Goal: Task Accomplishment & Management: Use online tool/utility

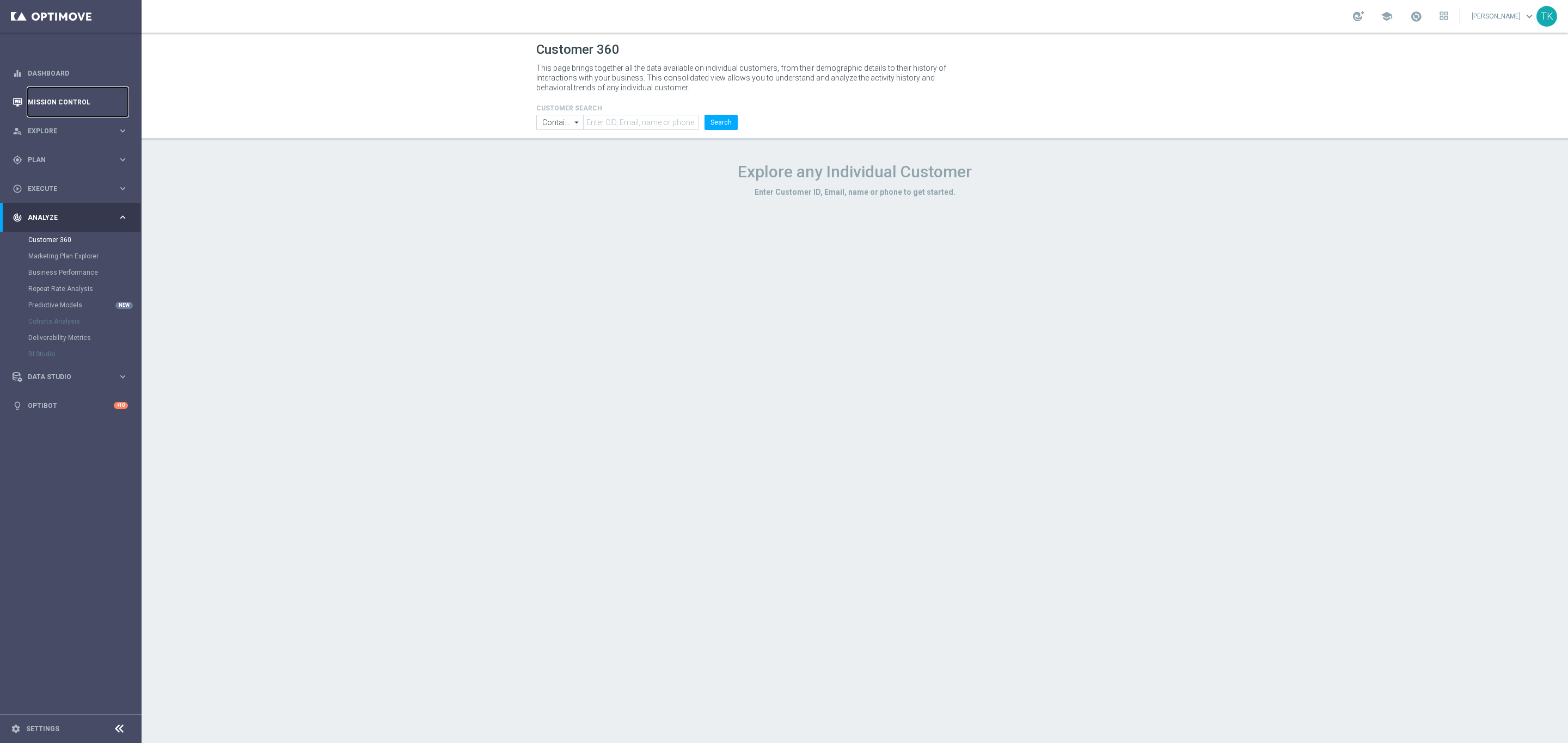
click at [37, 105] on link "Mission Control" at bounding box center [77, 102] width 100 height 29
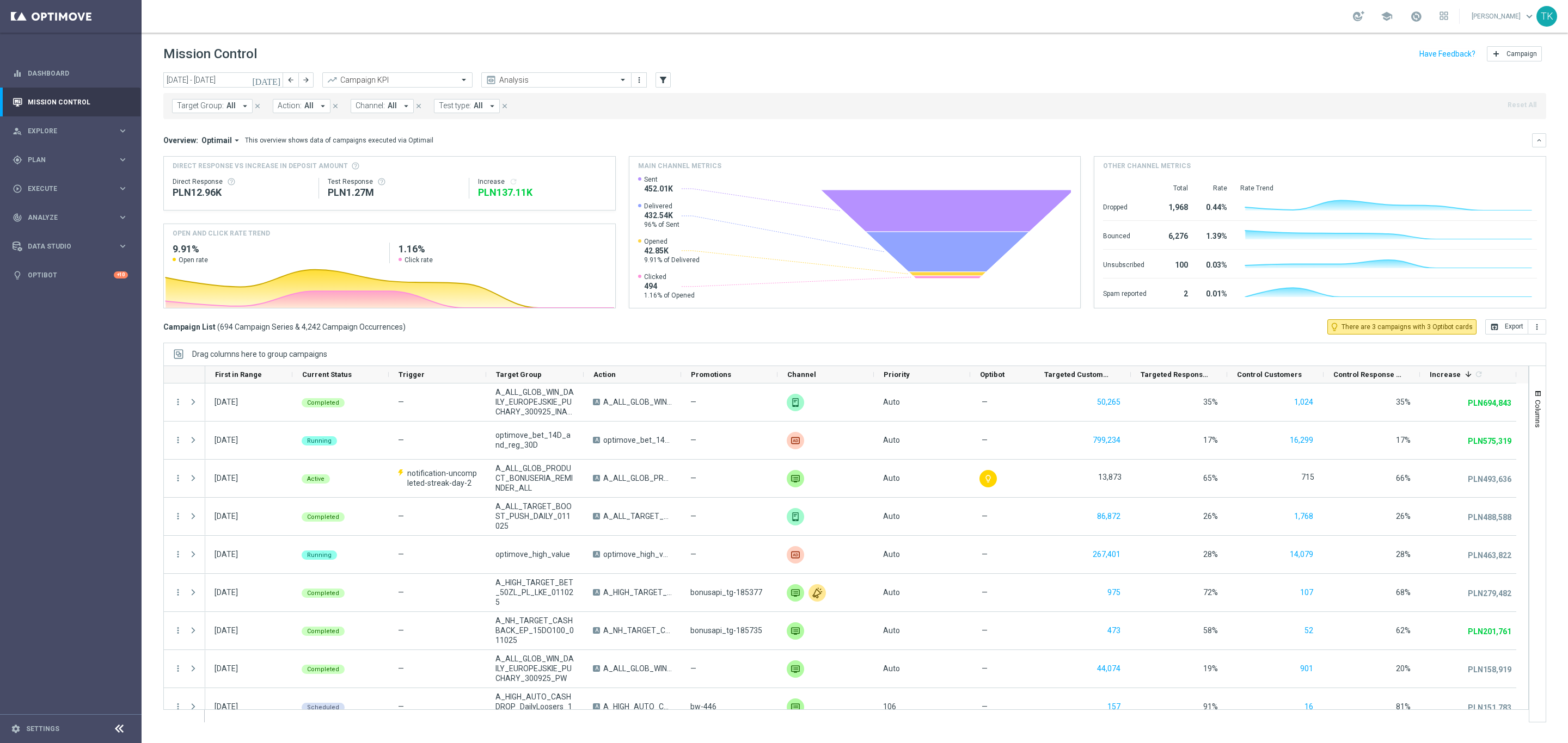
click at [214, 110] on span "Target Group:" at bounding box center [201, 105] width 47 height 9
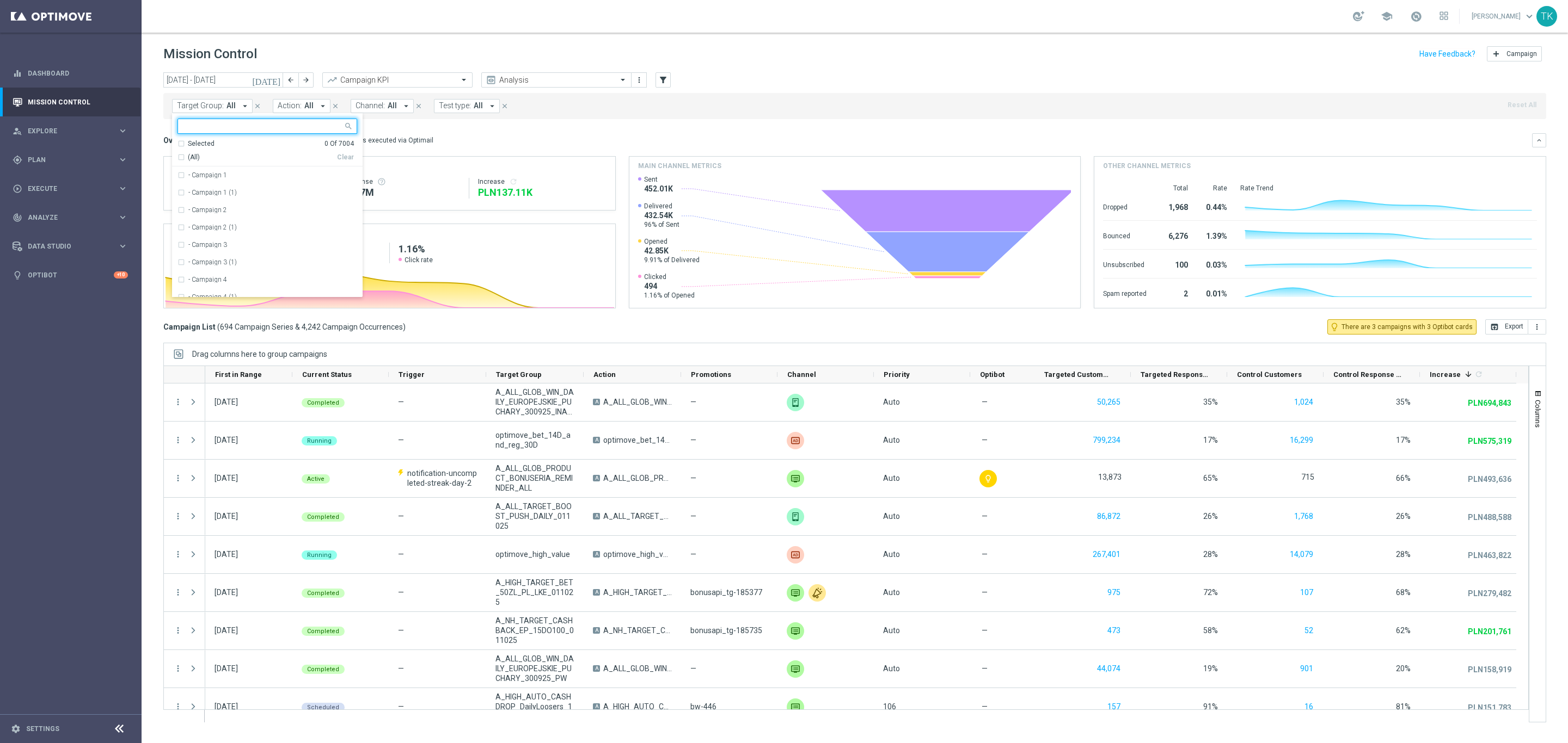
click at [189, 130] on input "text" at bounding box center [263, 126] width 159 height 9
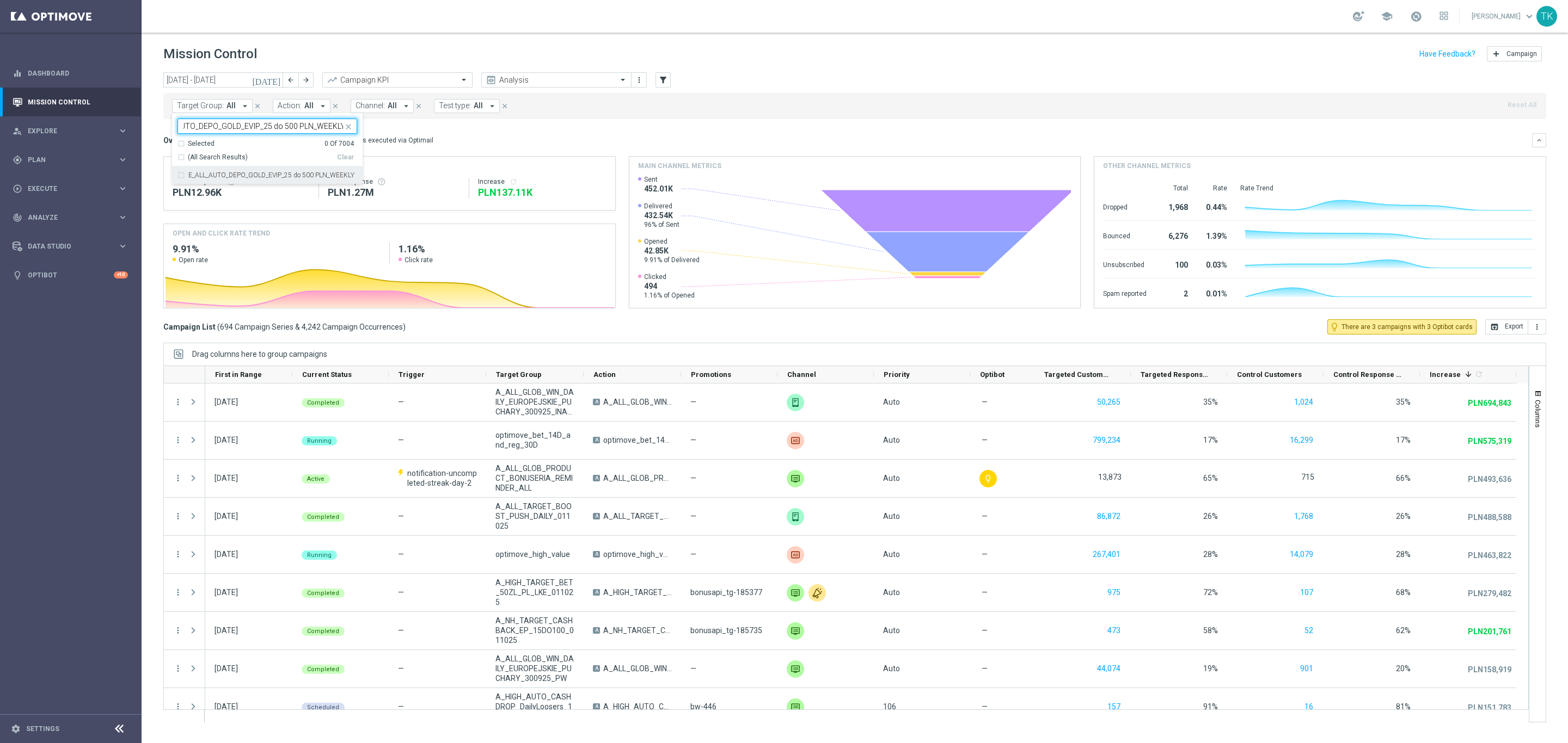
click at [198, 172] on label "E_ALL_AUTO_DEPO_GOLD_EVIP_25 do 500 PLN_WEEKLY" at bounding box center [271, 175] width 166 height 6
type input "E_ALL_AUTO_DEPO_GOLD_EVIP_25 do 500 PLN_WEEKLY"
click at [152, 128] on div "[DATE] [DATE] - [DATE] arrow_back arrow_forward Campaign KPI trending_up Analys…" at bounding box center [854, 402] width 1426 height 661
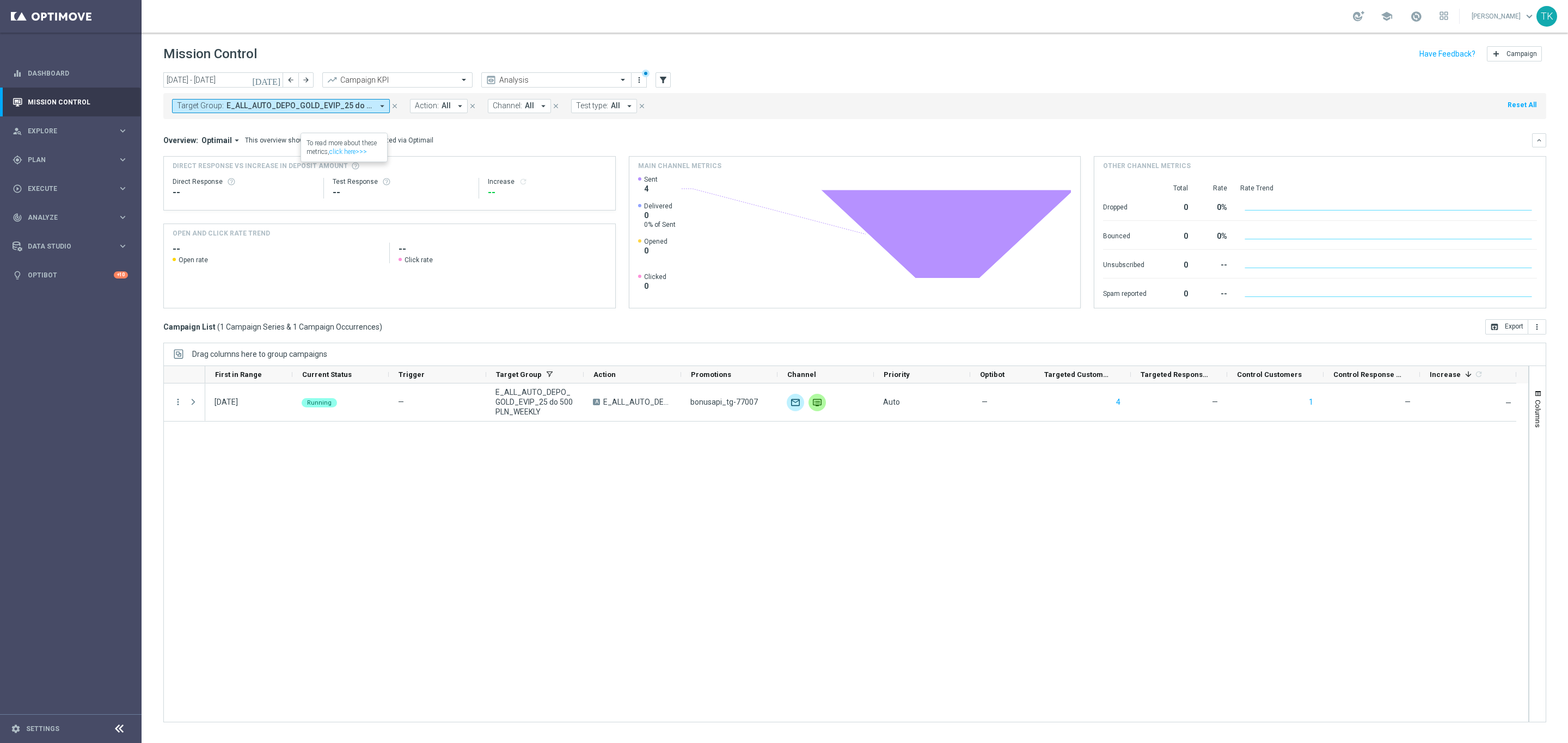
click at [294, 111] on button "Target Group: E_ALL_AUTO_DEPO_GOLD_EVIP_25 do 500 PLN_WEEKLY arrow_drop_down" at bounding box center [281, 106] width 218 height 14
click at [0, 0] on div "Clear" at bounding box center [0, 0] width 0 height 0
click at [246, 124] on input "text" at bounding box center [263, 126] width 159 height 9
paste input "E_ALL_AUTO_DEPO_SILVER_EVIP_25 do 500 PLN_WEEKLY"
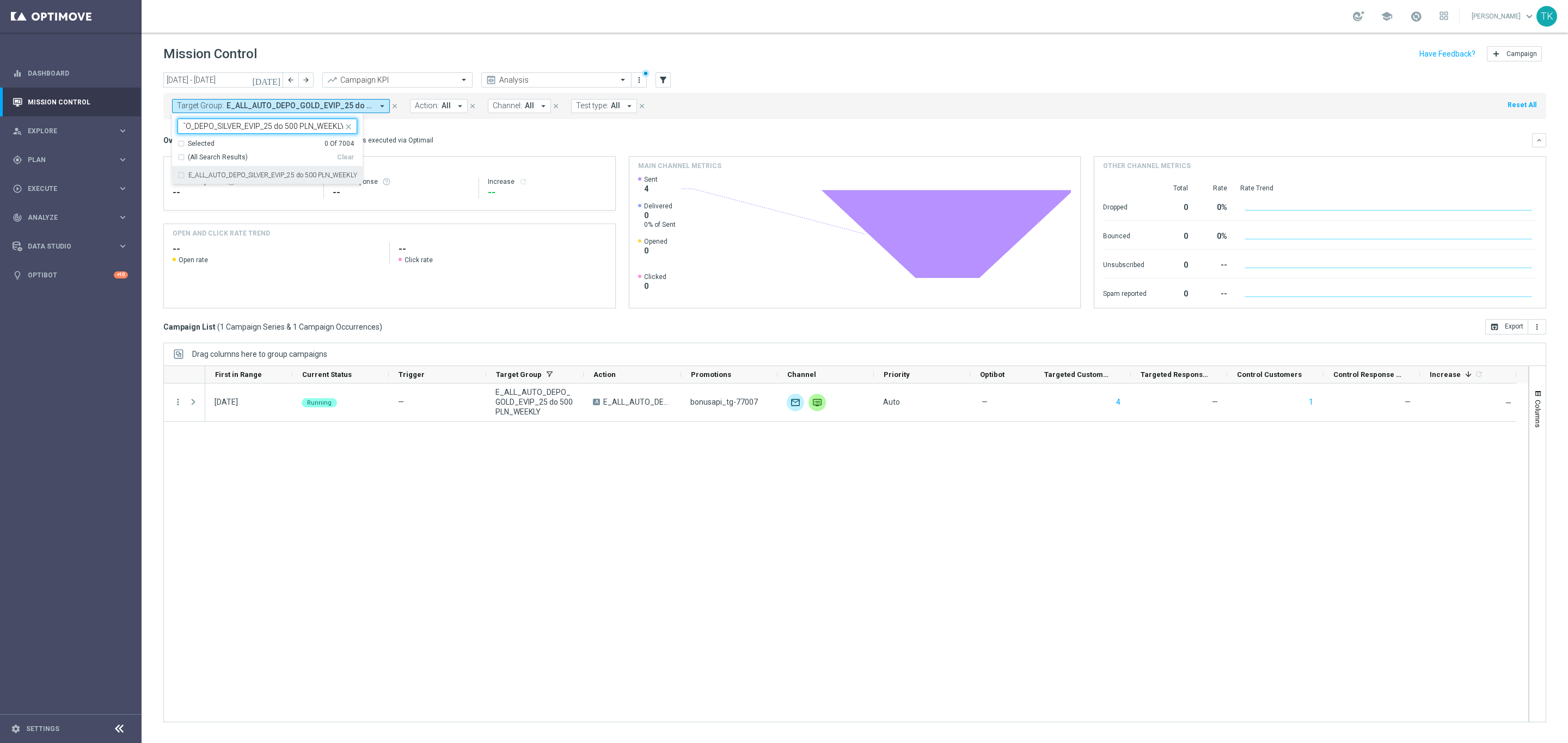
click at [228, 175] on label "E_ALL_AUTO_DEPO_SILVER_EVIP_25 do 500 PLN_WEEKLY" at bounding box center [272, 175] width 168 height 6
type input "E_ALL_AUTO_DEPO_SILVER_EVIP_25 do 500 PLN_WEEKLY"
click at [154, 137] on div "[DATE] [DATE] - [DATE] arrow_back arrow_forward Campaign KPI trending_up Analys…" at bounding box center [854, 402] width 1426 height 661
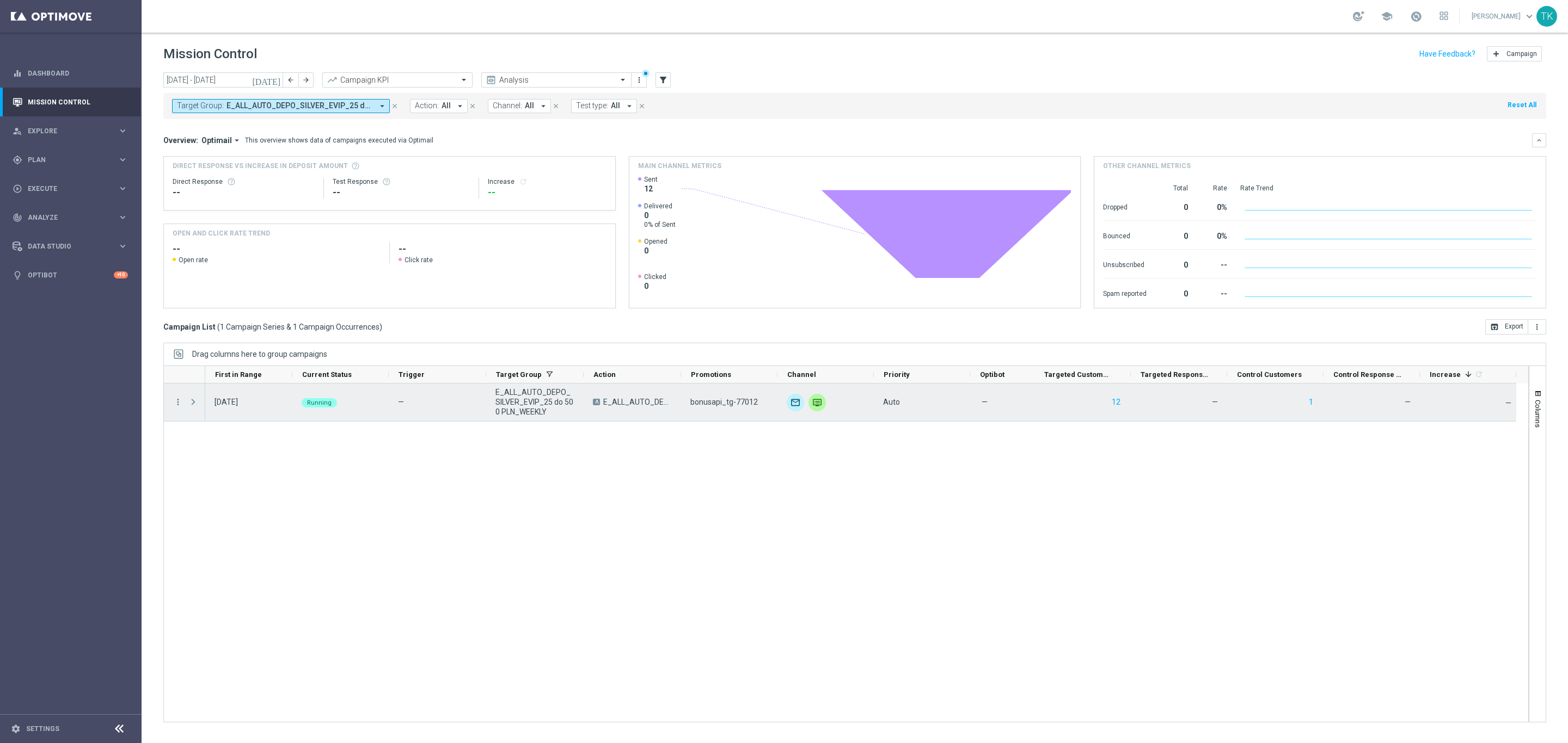
click at [188, 405] on span at bounding box center [193, 402] width 10 height 9
